Goal: Task Accomplishment & Management: Use online tool/utility

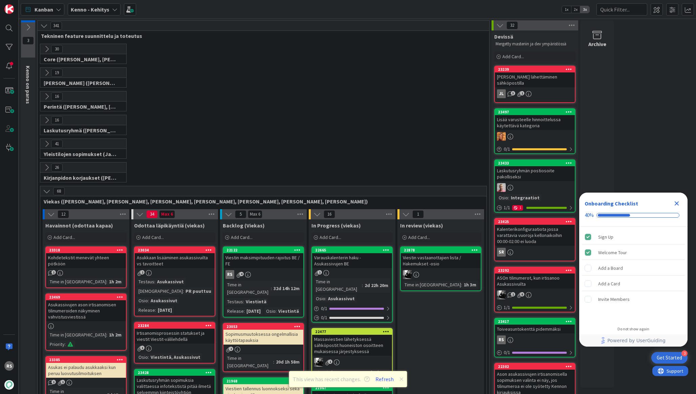
scroll to position [136, 0]
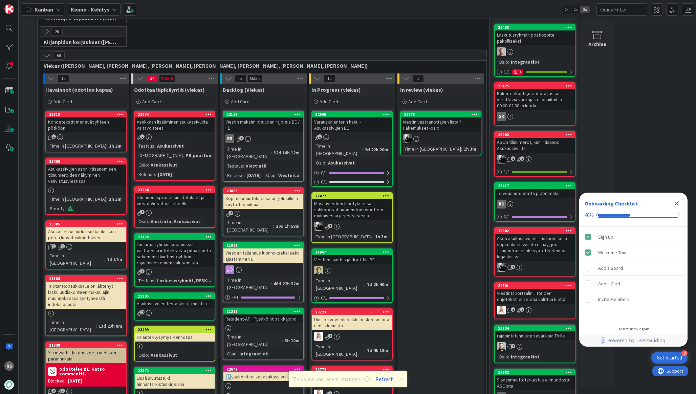
click at [246, 128] on div "Viestin maksimipituuden rajoitus BE / FE" at bounding box center [263, 124] width 80 height 15
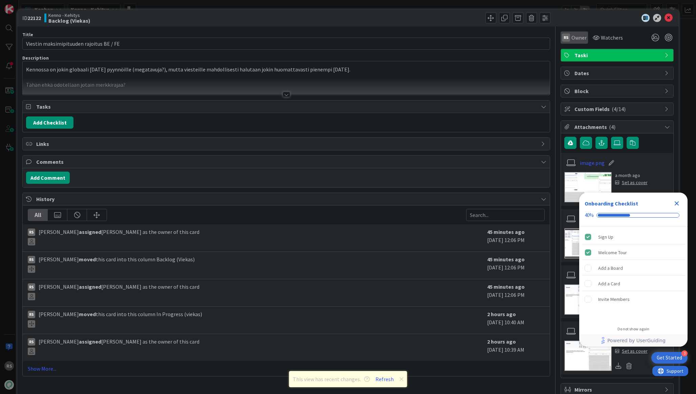
click at [580, 37] on span "Owner" at bounding box center [579, 38] width 15 height 8
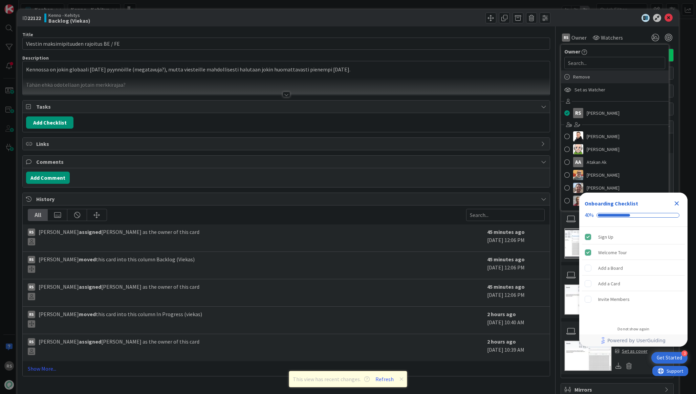
click at [584, 76] on span "Remove" at bounding box center [581, 77] width 17 height 10
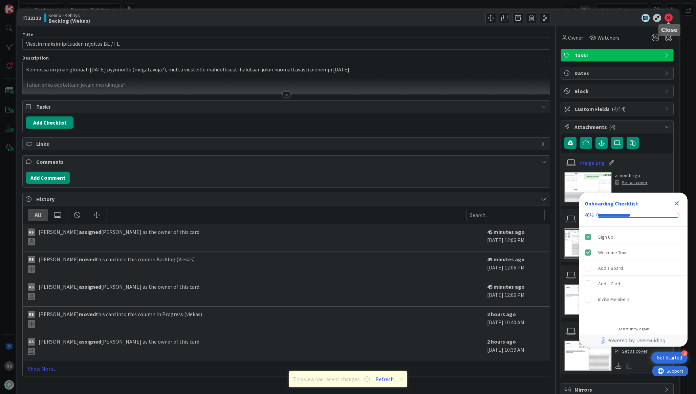
click at [670, 18] on icon at bounding box center [669, 18] width 8 height 8
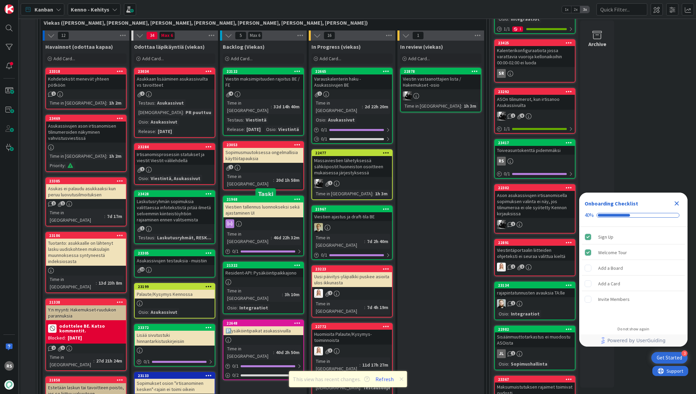
scroll to position [139, 0]
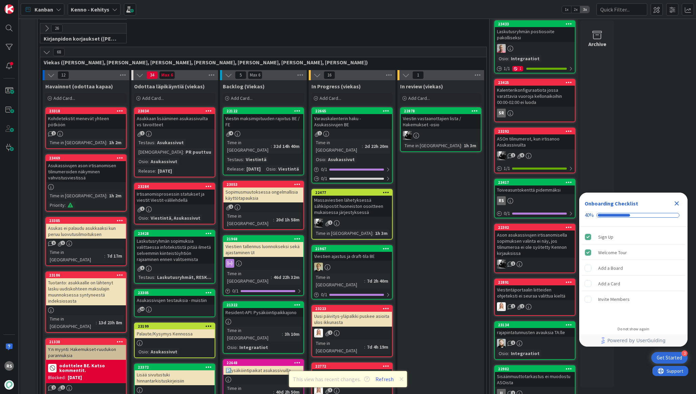
click at [339, 120] on div "Varauskalenterin haku - Asukassivujen BE" at bounding box center [352, 121] width 80 height 15
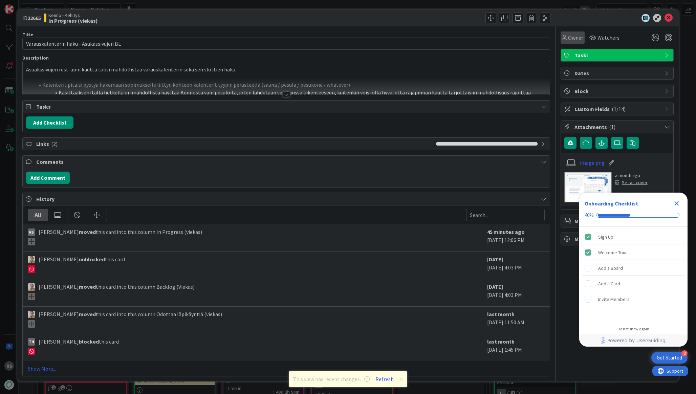
click at [578, 40] on span "Owner" at bounding box center [575, 38] width 15 height 8
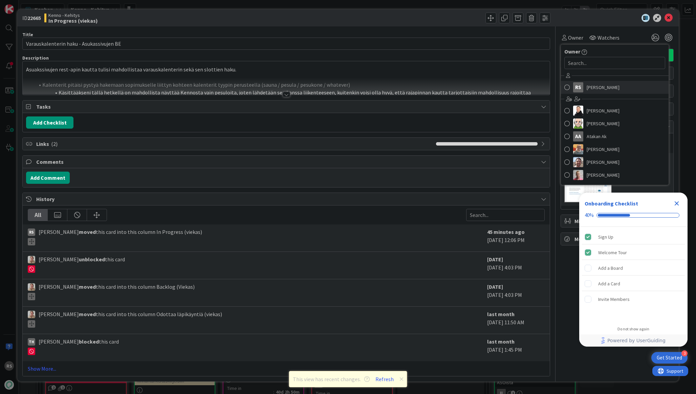
click at [584, 83] on link "RS [PERSON_NAME]" at bounding box center [615, 87] width 108 height 13
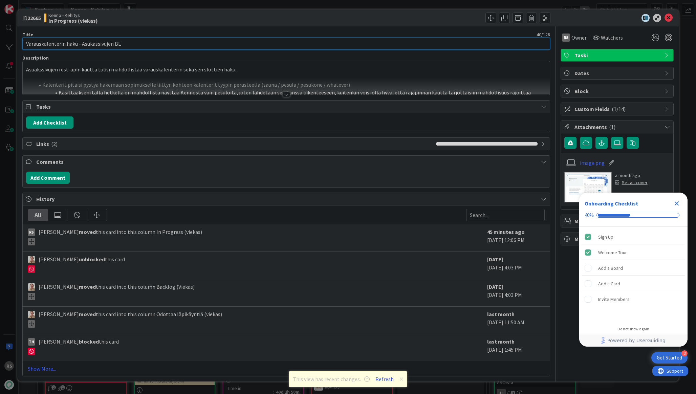
click at [386, 45] on input "Varauskalenterin haku - Asukassivujen BE" at bounding box center [286, 44] width 528 height 12
click at [288, 94] on div at bounding box center [286, 94] width 7 height 5
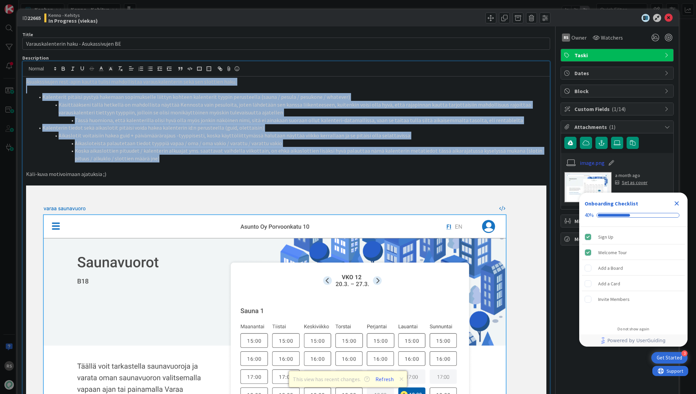
drag, startPoint x: 149, startPoint y: 162, endPoint x: 0, endPoint y: 56, distance: 182.6
click at [0, 56] on div "ID 22665 Kenno - Kehitys In Progress (viekas) Title 40 / 128 Varauskalenterin h…" at bounding box center [348, 197] width 696 height 394
copy div "Loremipsumdol sita-cons adipis elitse doeiusmodtem incididuntutlabo etdo mag al…"
click at [255, 157] on li "Koska aikaslottien pituudet / kalenterin alkuajat yms. saattavat vaihdella viik…" at bounding box center [290, 154] width 512 height 15
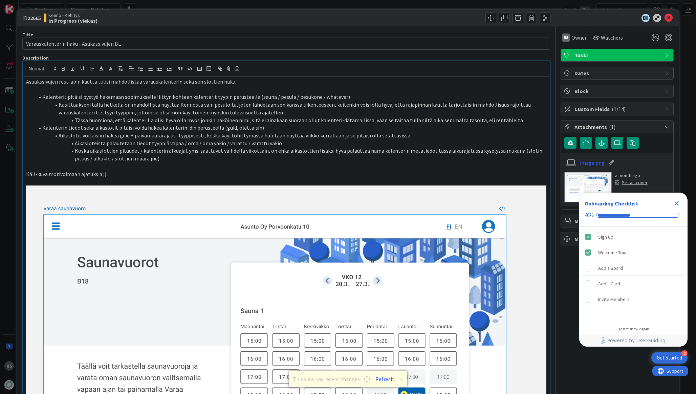
click at [678, 203] on icon "Close Checklist" at bounding box center [677, 203] width 8 height 8
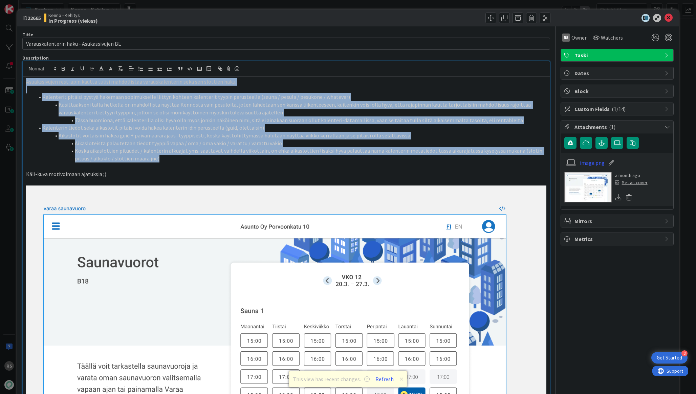
drag, startPoint x: 167, startPoint y: 157, endPoint x: 9, endPoint y: 64, distance: 183.5
click at [9, 64] on div "ID 22665 Kenno - Kehitys In Progress (viekas) Title 40 / 128 Varauskalenterin h…" at bounding box center [348, 197] width 696 height 394
copy div "Loremipsumdol sita-cons adipis elitse doeiusmodtem incididuntutlabo etdo mag al…"
click at [429, 161] on li "Koska aikaslottien pituudet / kalenterin alkuajat yms. saattavat vaihdella viik…" at bounding box center [290, 154] width 512 height 15
